Goal: Use online tool/utility: Utilize a website feature to perform a specific function

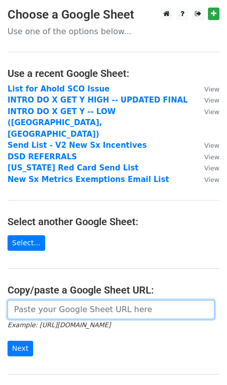
click at [53, 300] on input "url" at bounding box center [111, 309] width 207 height 19
type input "[URL][DOMAIN_NAME]"
click at [8, 341] on input "Next" at bounding box center [21, 349] width 26 height 16
click at [75, 300] on input "url" at bounding box center [111, 309] width 207 height 19
paste input "https://docs.google.com/spreadsheets/d/11fTafDIZs6RUhbcb4Ur7dw_R8q3dWU1y_ljHptj…"
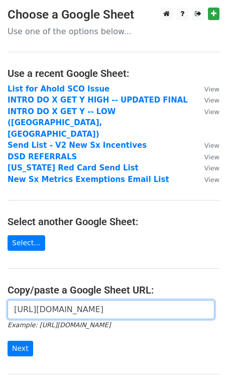
scroll to position [0, 216]
type input "https://docs.google.com/spreadsheets/d/11fTafDIZs6RUhbcb4Ur7dw_R8q3dWU1y_ljHptj…"
click at [8, 341] on input "Next" at bounding box center [21, 349] width 26 height 16
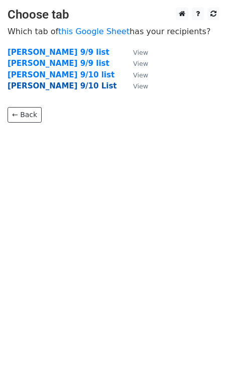
click at [56, 83] on strong "EMILY 9/10 List" at bounding box center [62, 85] width 109 height 9
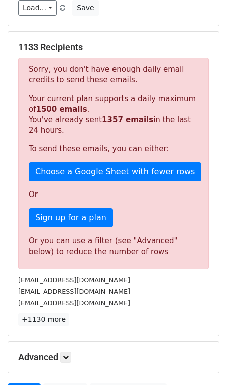
scroll to position [129, 0]
